Goal: Task Accomplishment & Management: Manage account settings

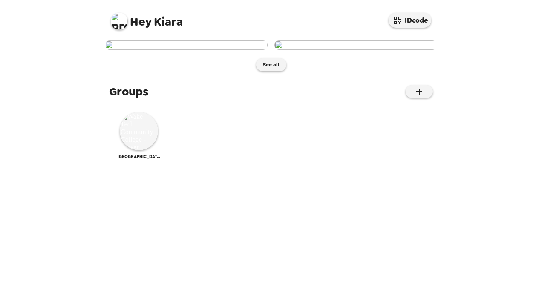
scroll to position [79, 0]
click at [140, 150] on img at bounding box center [139, 131] width 38 height 38
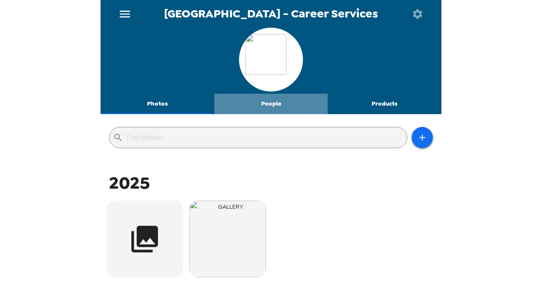
click at [271, 100] on button "People" at bounding box center [271, 104] width 114 height 20
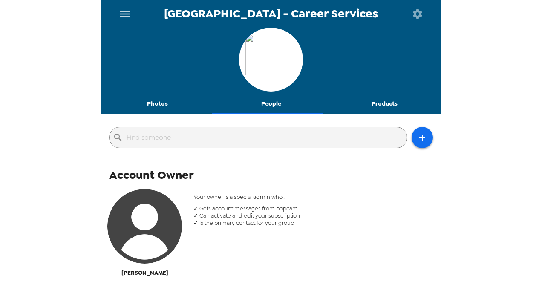
click at [157, 104] on button "Photos" at bounding box center [157, 104] width 114 height 20
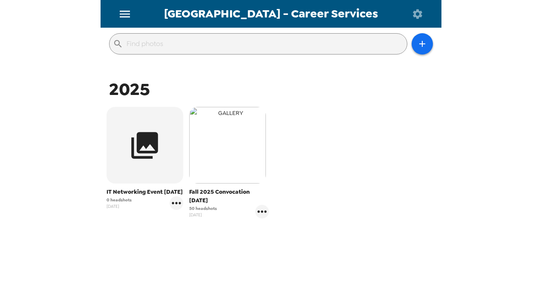
scroll to position [95, 0]
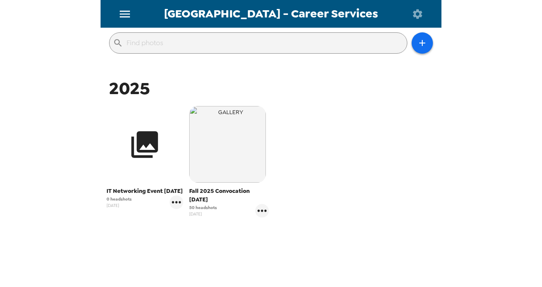
click at [137, 160] on icon "button" at bounding box center [145, 145] width 32 height 32
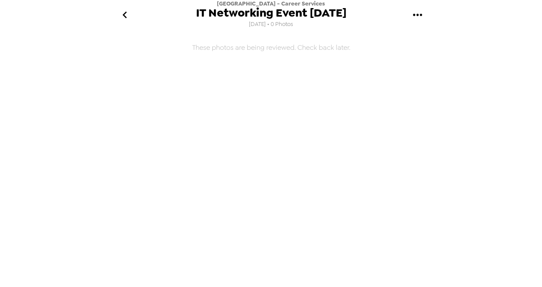
click at [424, 14] on button "gallery menu" at bounding box center [417, 15] width 28 height 28
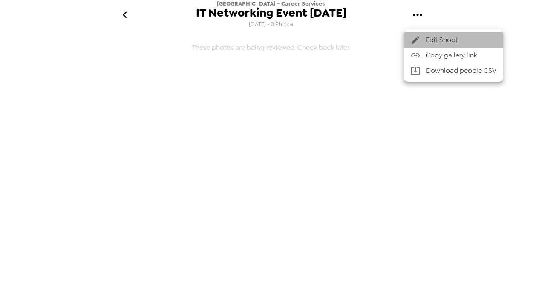
click at [441, 37] on span "Edit Shoot" at bounding box center [460, 40] width 71 height 10
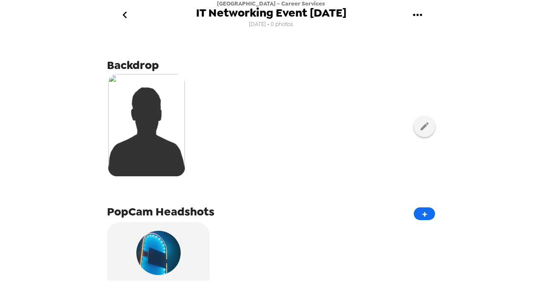
click at [126, 11] on icon "go back" at bounding box center [125, 15] width 14 height 14
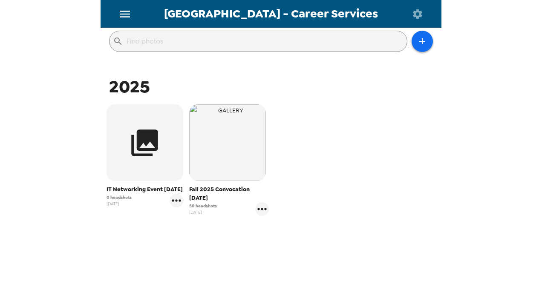
scroll to position [100, 0]
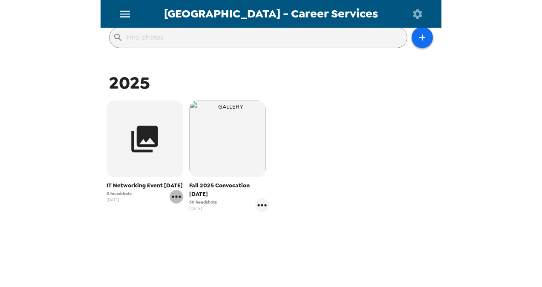
click at [178, 203] on icon "gallery menu" at bounding box center [176, 197] width 14 height 14
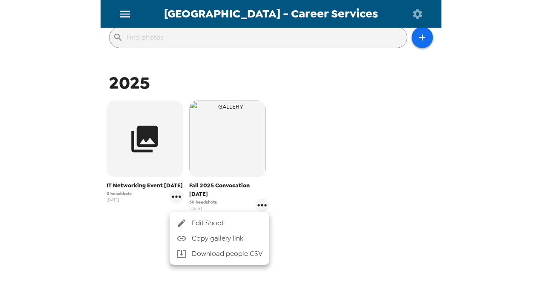
click at [112, 120] on div at bounding box center [271, 143] width 542 height 287
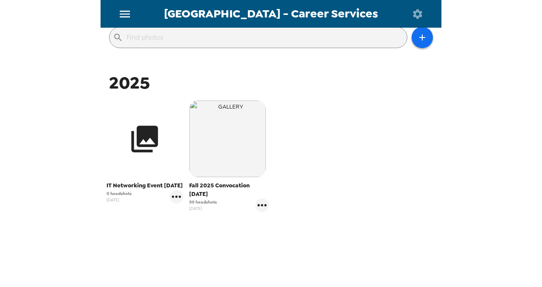
click at [134, 131] on icon "button" at bounding box center [145, 139] width 32 height 32
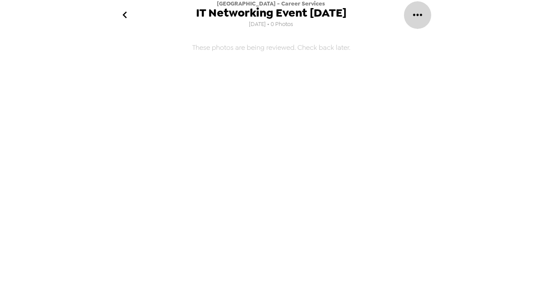
click at [414, 17] on icon "gallery menu" at bounding box center [417, 15] width 14 height 14
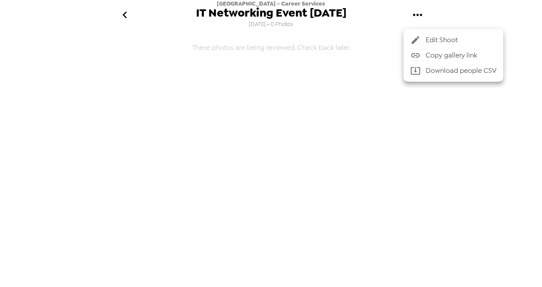
click at [358, 24] on div at bounding box center [271, 143] width 542 height 287
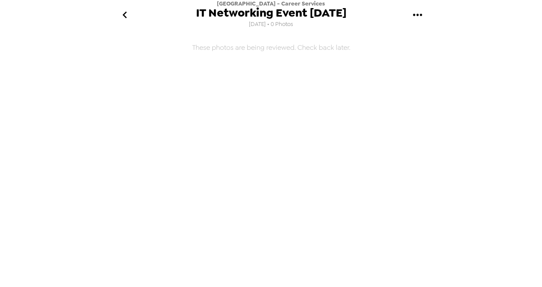
click at [128, 15] on icon "go back" at bounding box center [125, 15] width 14 height 14
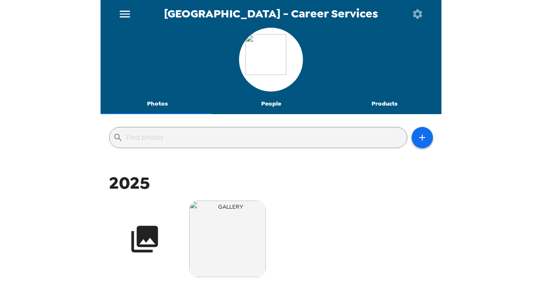
click at [123, 217] on button "button" at bounding box center [144, 239] width 77 height 77
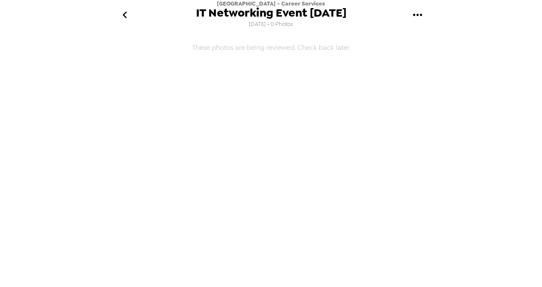
click at [122, 11] on icon "go back" at bounding box center [125, 15] width 14 height 14
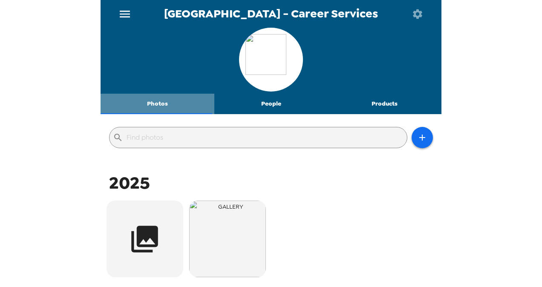
click at [164, 105] on button "Photos" at bounding box center [157, 104] width 114 height 20
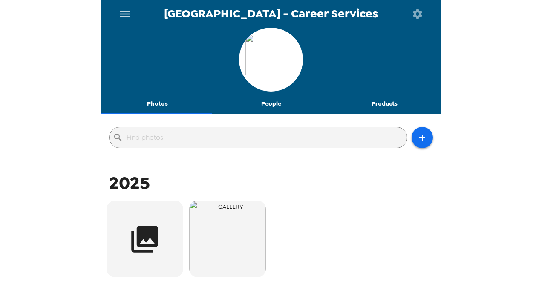
click at [122, 9] on icon "menu" at bounding box center [125, 14] width 14 height 14
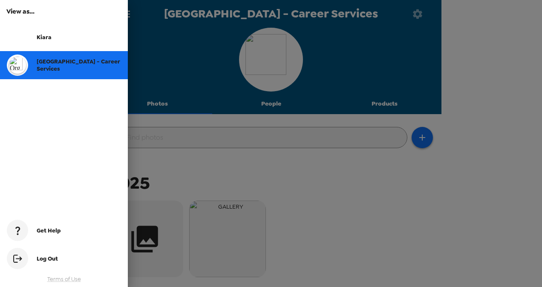
click at [215, 71] on div at bounding box center [271, 143] width 542 height 287
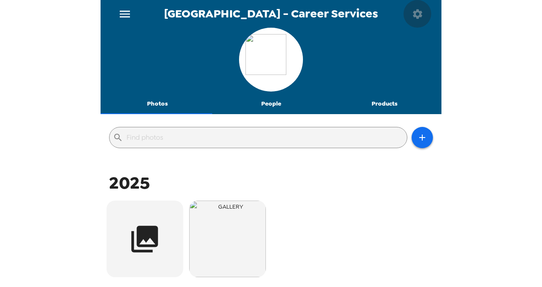
click at [421, 12] on icon "button" at bounding box center [417, 13] width 9 height 9
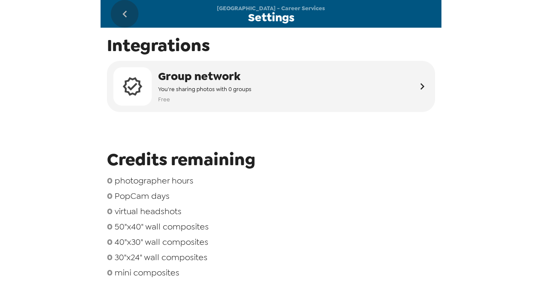
click at [130, 18] on icon "go back" at bounding box center [125, 14] width 14 height 14
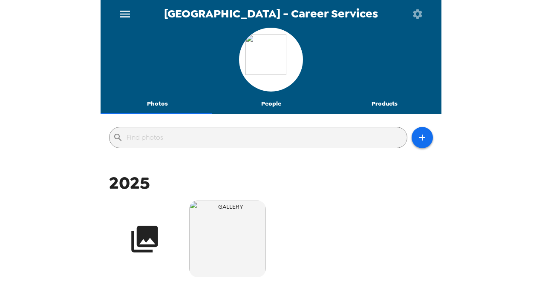
scroll to position [119, 0]
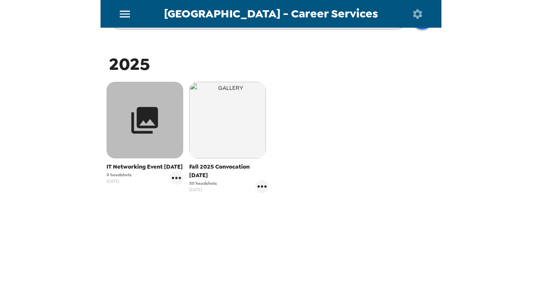
click at [136, 109] on icon "button" at bounding box center [145, 120] width 27 height 27
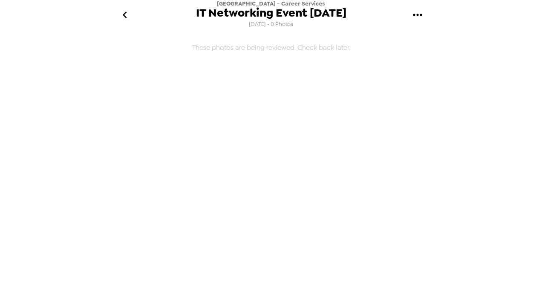
click at [131, 6] on button "go back" at bounding box center [125, 15] width 28 height 28
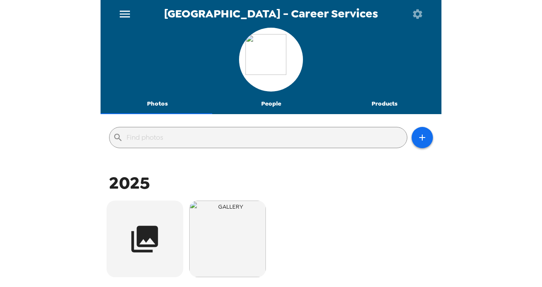
click at [413, 18] on icon "button" at bounding box center [417, 14] width 12 height 12
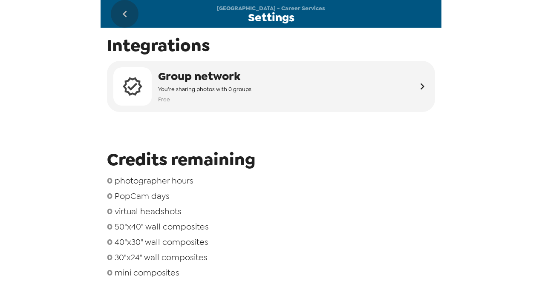
click at [120, 17] on icon "go back" at bounding box center [125, 14] width 14 height 14
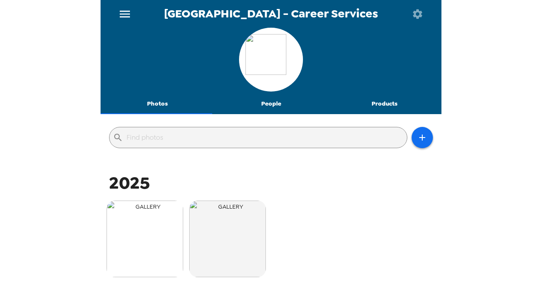
click at [140, 226] on img "button" at bounding box center [144, 239] width 77 height 77
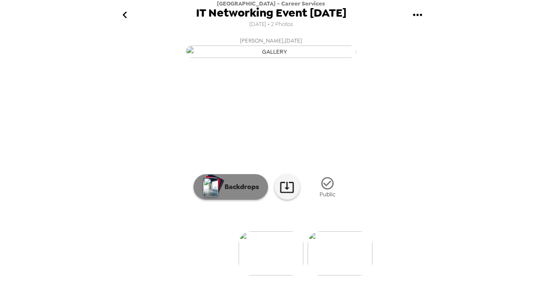
scroll to position [60, 0]
click at [328, 267] on img at bounding box center [339, 253] width 65 height 44
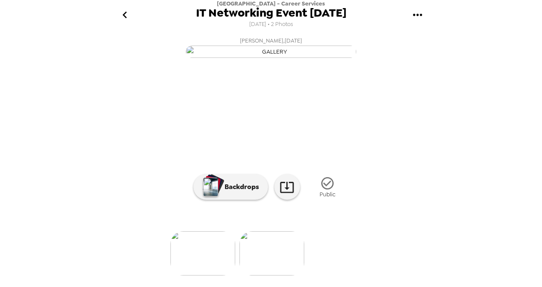
scroll to position [0, 0]
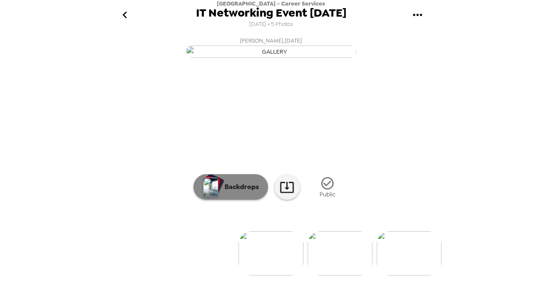
click at [244, 192] on p "Backdrops" at bounding box center [239, 187] width 39 height 10
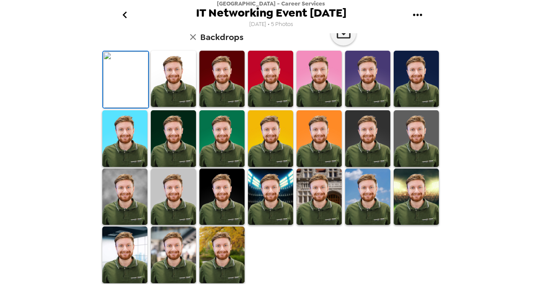
scroll to position [166, 0]
click at [125, 20] on icon "go back" at bounding box center [125, 15] width 14 height 14
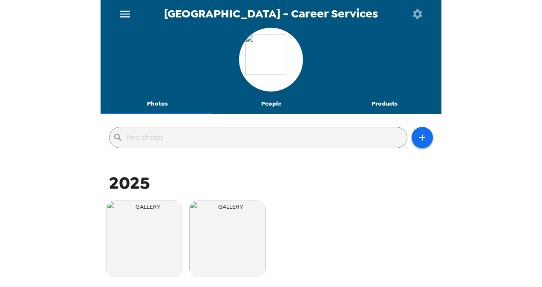
scroll to position [119, 0]
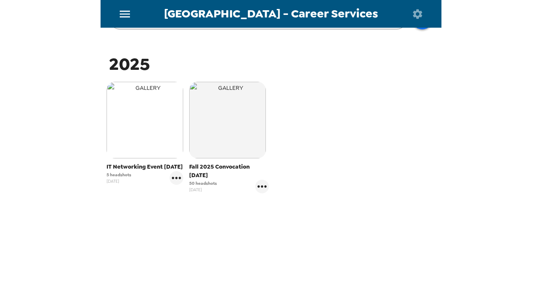
click at [147, 125] on img "button" at bounding box center [144, 120] width 77 height 77
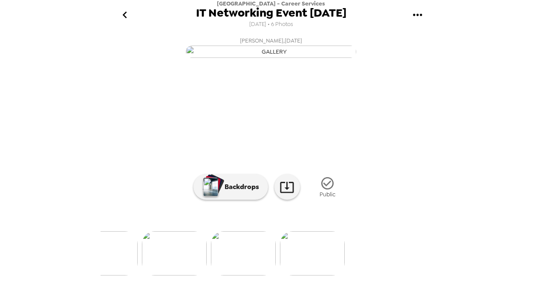
scroll to position [0, 282]
click at [181, 261] on img at bounding box center [195, 253] width 65 height 44
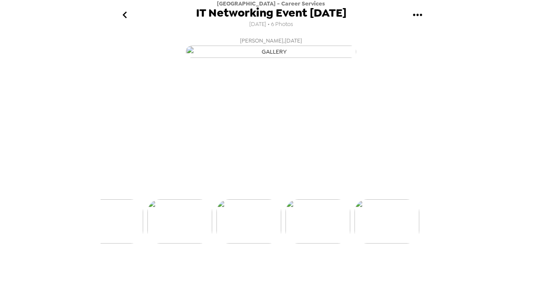
scroll to position [0, 206]
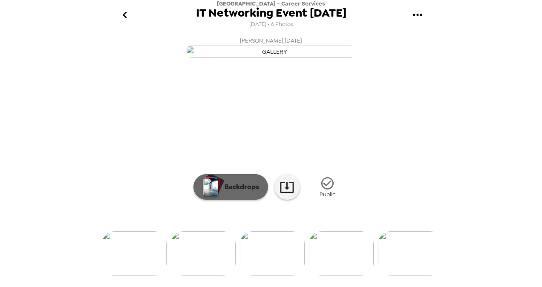
click at [244, 192] on p "Backdrops" at bounding box center [239, 187] width 39 height 10
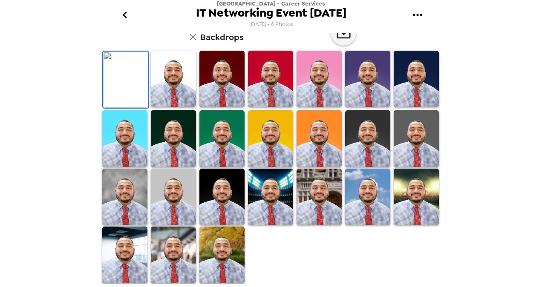
scroll to position [224, 0]
click at [229, 252] on img at bounding box center [221, 254] width 45 height 57
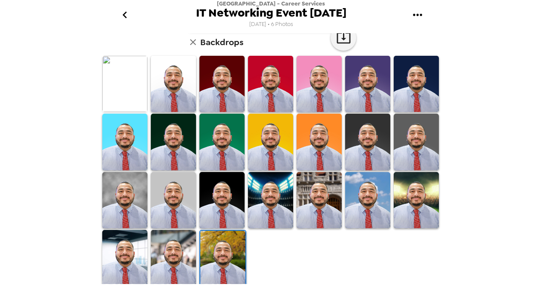
click at [223, 251] on img at bounding box center [222, 259] width 45 height 57
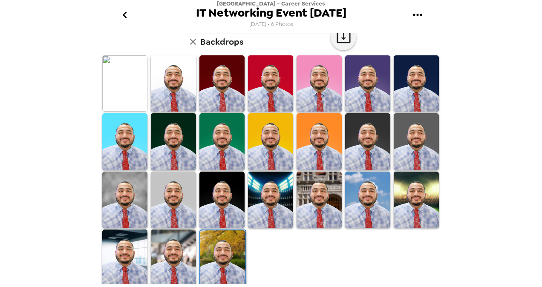
click at [394, 205] on img at bounding box center [415, 200] width 45 height 57
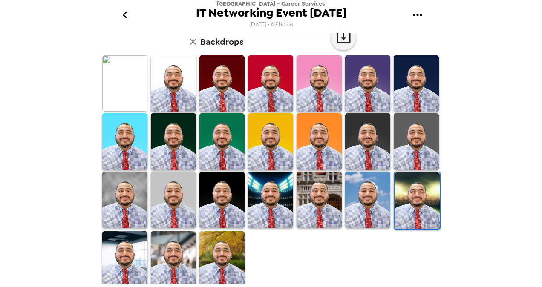
click at [179, 261] on img at bounding box center [173, 259] width 45 height 57
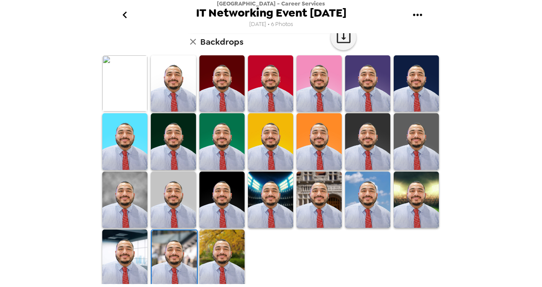
click at [126, 209] on img at bounding box center [124, 200] width 45 height 57
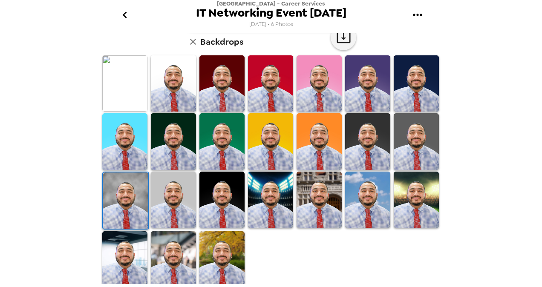
click at [121, 265] on img at bounding box center [124, 259] width 45 height 57
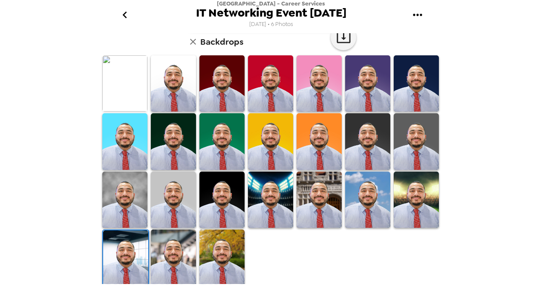
click at [225, 262] on img at bounding box center [221, 257] width 45 height 57
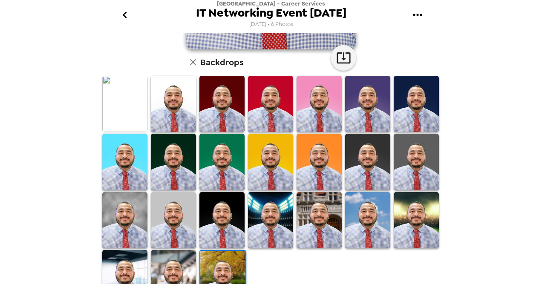
scroll to position [204, 0]
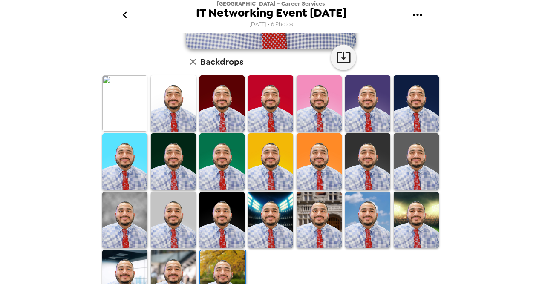
click at [273, 218] on img at bounding box center [270, 220] width 45 height 56
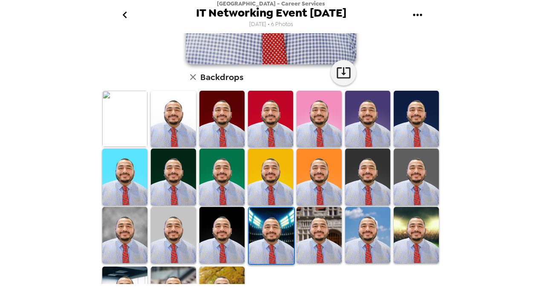
scroll to position [189, 0]
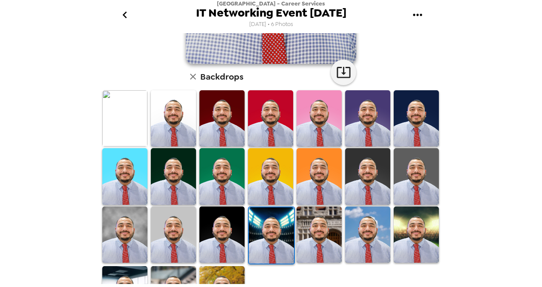
click at [324, 225] on img at bounding box center [318, 234] width 45 height 56
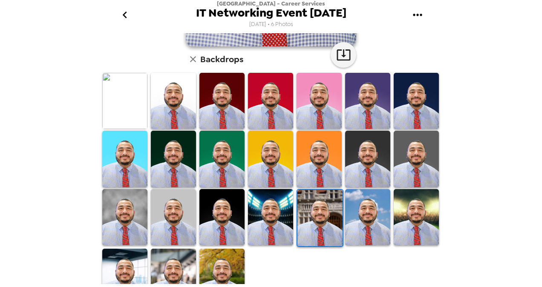
scroll to position [224, 0]
